Goal: Information Seeking & Learning: Learn about a topic

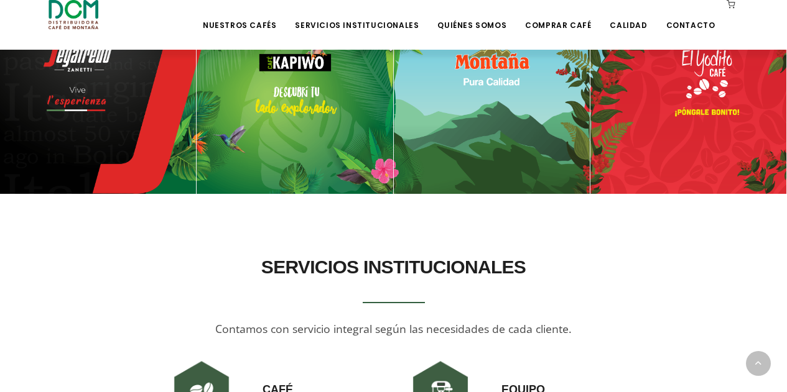
scroll to position [497, 0]
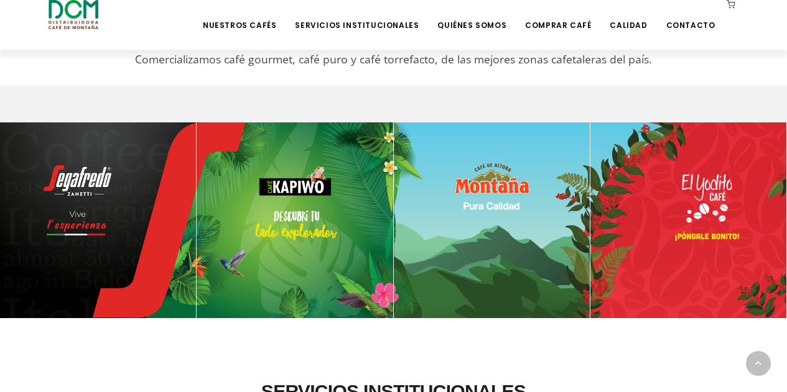
click at [86, 177] on img at bounding box center [98, 221] width 196 height 196
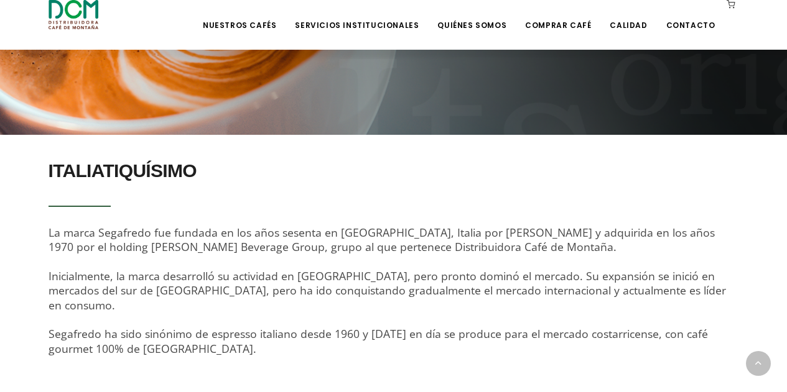
scroll to position [311, 0]
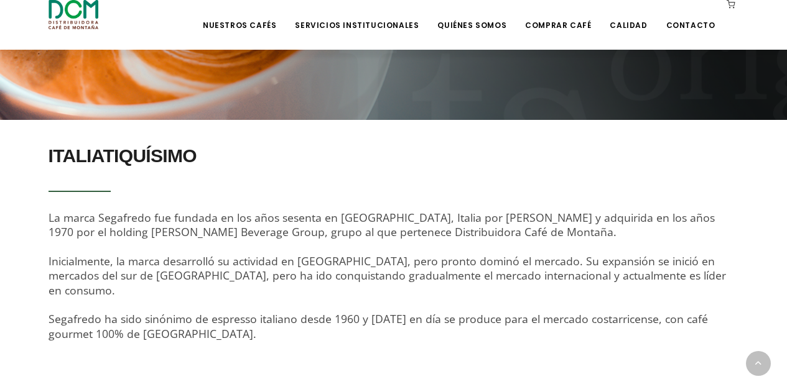
click at [106, 233] on span "La marca Segafredo fue fundada en los años sesenta en [GEOGRAPHIC_DATA], Italia…" at bounding box center [387, 275] width 677 height 131
drag, startPoint x: 106, startPoint y: 233, endPoint x: 251, endPoint y: 234, distance: 145.5
click at [251, 234] on span "La marca Segafredo fue fundada en los años sesenta en [GEOGRAPHIC_DATA], Italia…" at bounding box center [387, 275] width 677 height 131
copy span "[PERSON_NAME] Beverage Group"
